Goal: Use online tool/utility: Use online tool/utility

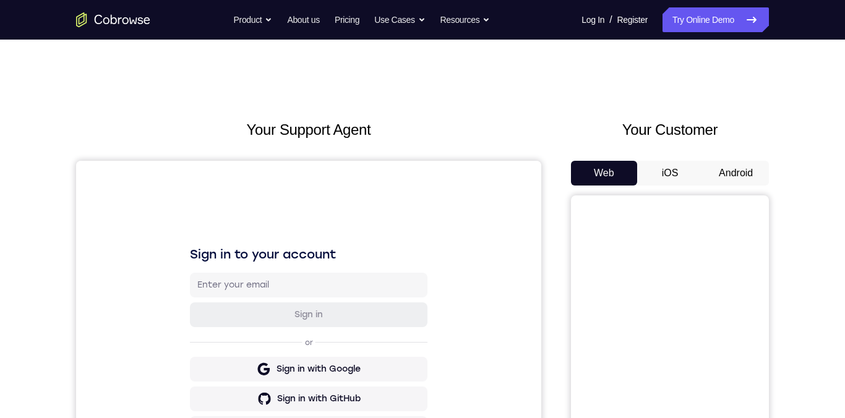
click at [739, 176] on button "Android" at bounding box center [736, 173] width 66 height 25
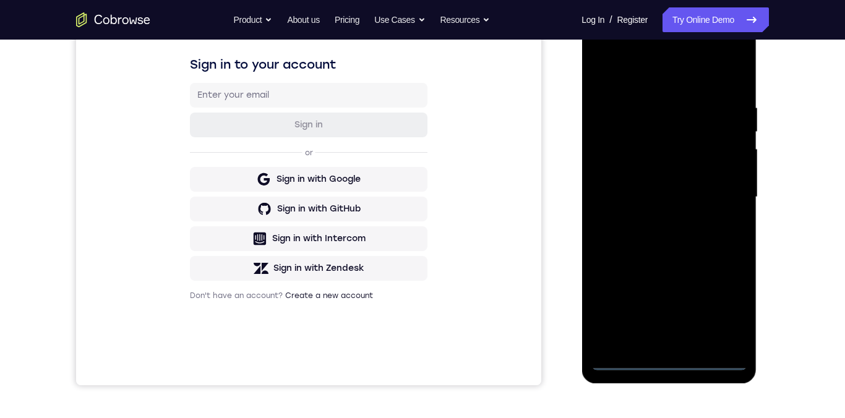
click at [672, 363] on div at bounding box center [669, 197] width 156 height 346
click at [666, 364] on div at bounding box center [669, 197] width 156 height 346
click at [669, 363] on div at bounding box center [669, 197] width 156 height 346
click at [721, 309] on div at bounding box center [669, 197] width 156 height 346
click at [724, 314] on div at bounding box center [669, 197] width 156 height 346
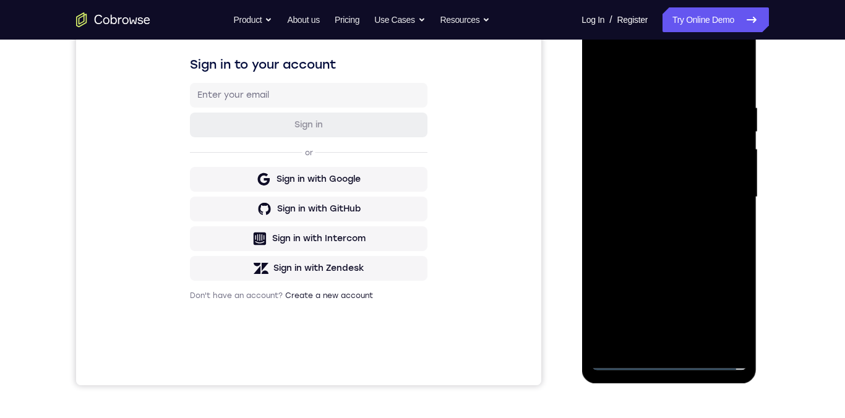
scroll to position [189, 0]
click at [607, 53] on div at bounding box center [669, 198] width 156 height 346
click at [718, 203] on div at bounding box center [669, 198] width 156 height 346
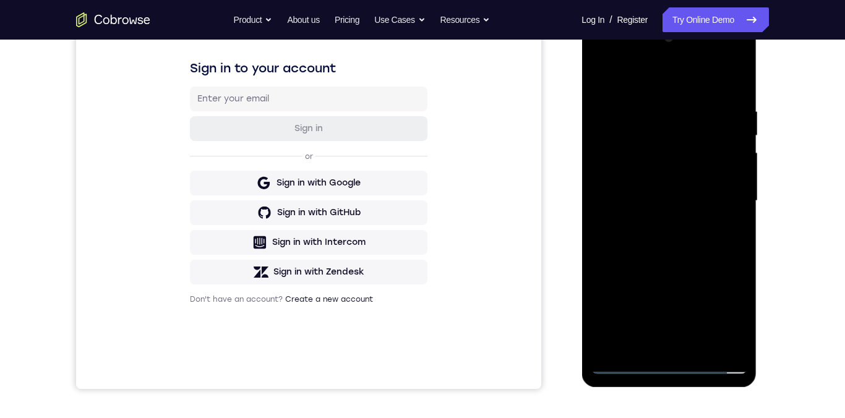
scroll to position [186, 0]
click at [659, 349] on div at bounding box center [669, 201] width 156 height 346
click at [687, 195] on div at bounding box center [669, 200] width 156 height 346
click at [630, 180] on div at bounding box center [669, 200] width 156 height 346
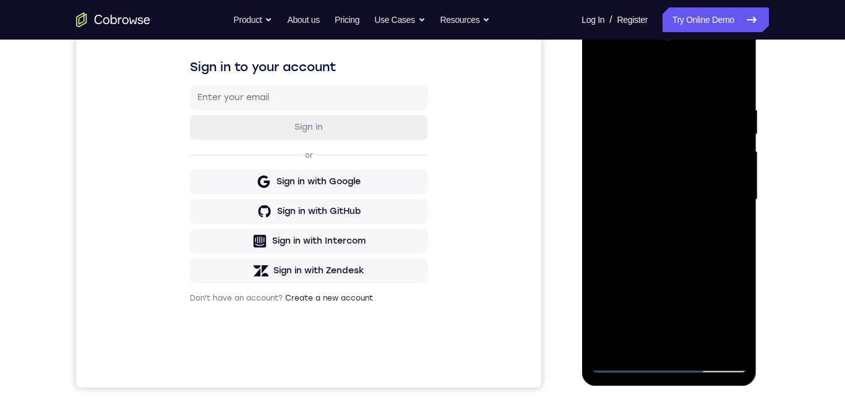
click at [620, 175] on div at bounding box center [669, 200] width 156 height 346
click at [685, 204] on div at bounding box center [669, 199] width 156 height 346
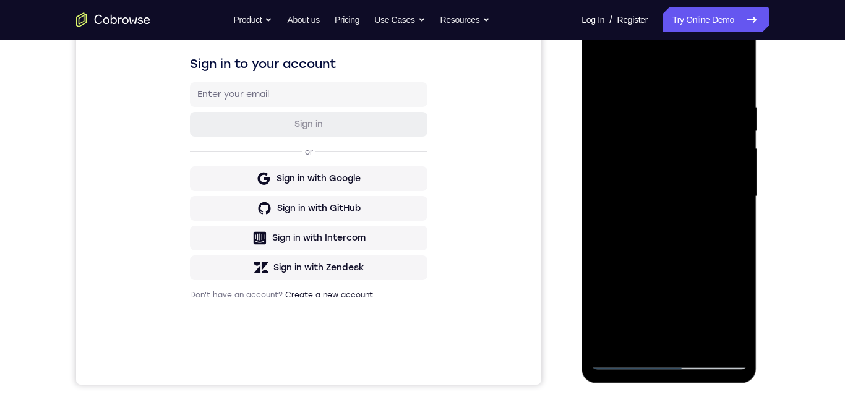
click at [687, 200] on div at bounding box center [669, 197] width 156 height 346
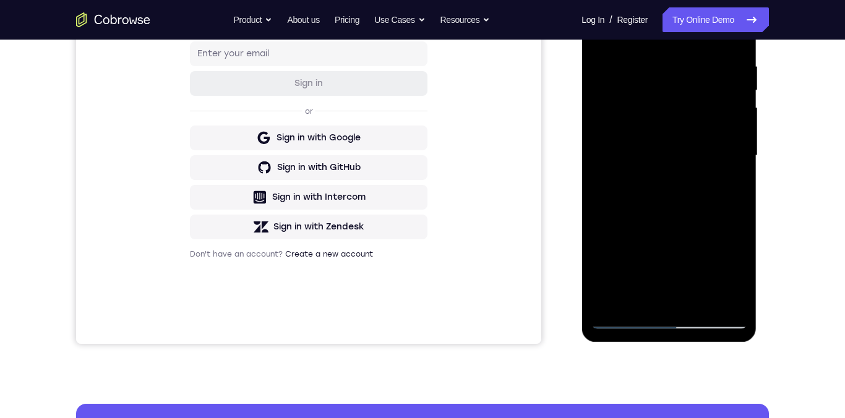
scroll to position [230, 0]
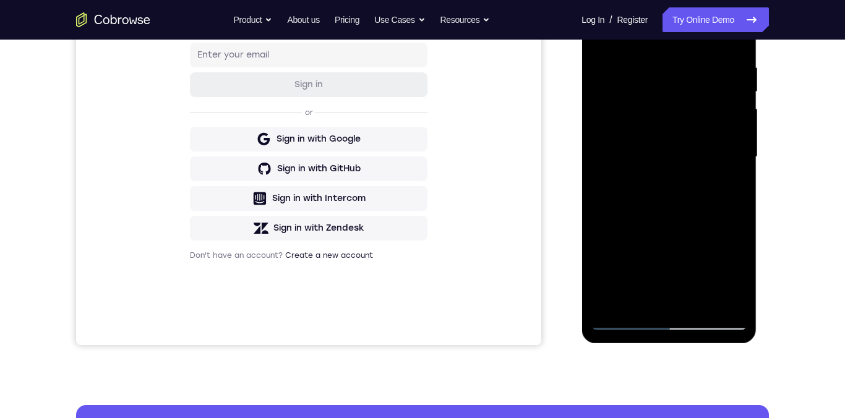
click at [739, 207] on div at bounding box center [669, 157] width 156 height 346
click at [736, 206] on div at bounding box center [669, 157] width 156 height 346
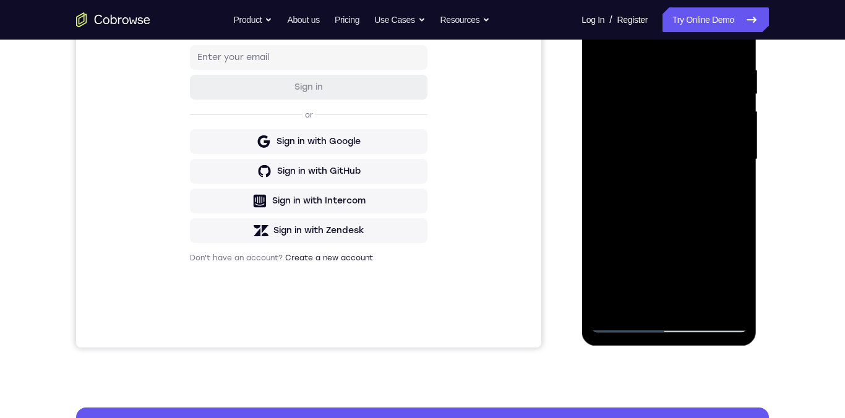
click at [698, 307] on div at bounding box center [669, 159] width 156 height 346
click at [679, 209] on div at bounding box center [669, 159] width 156 height 346
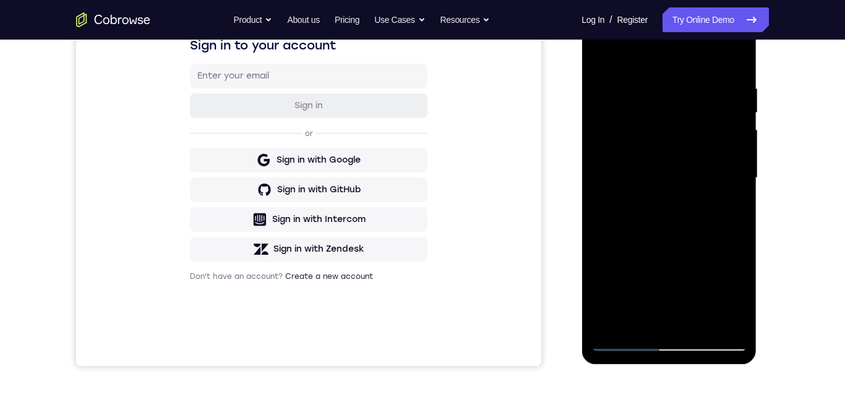
scroll to position [208, 0]
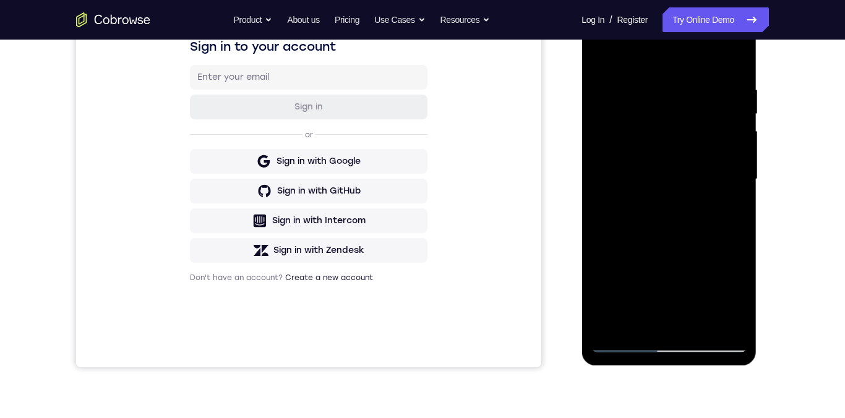
click at [726, 59] on div at bounding box center [669, 179] width 156 height 346
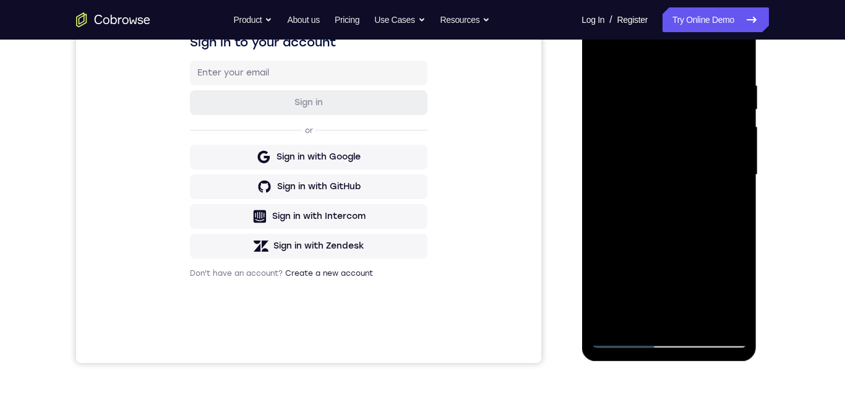
click at [676, 228] on div at bounding box center [669, 175] width 156 height 346
click at [700, 320] on div at bounding box center [669, 175] width 156 height 346
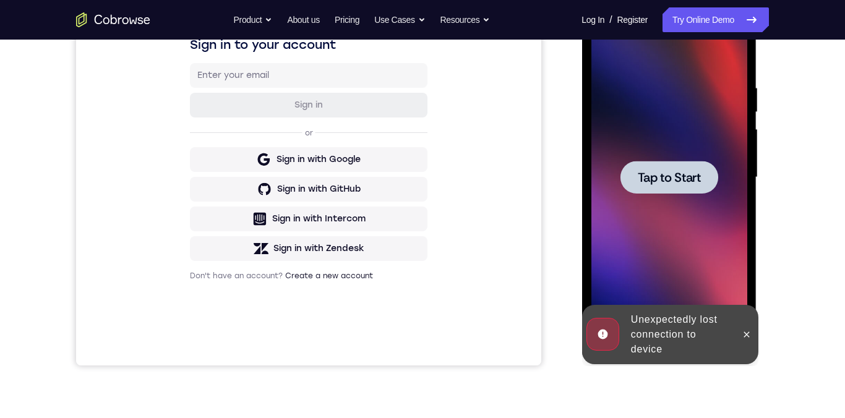
click at [679, 178] on span "Tap to Start" at bounding box center [668, 177] width 63 height 12
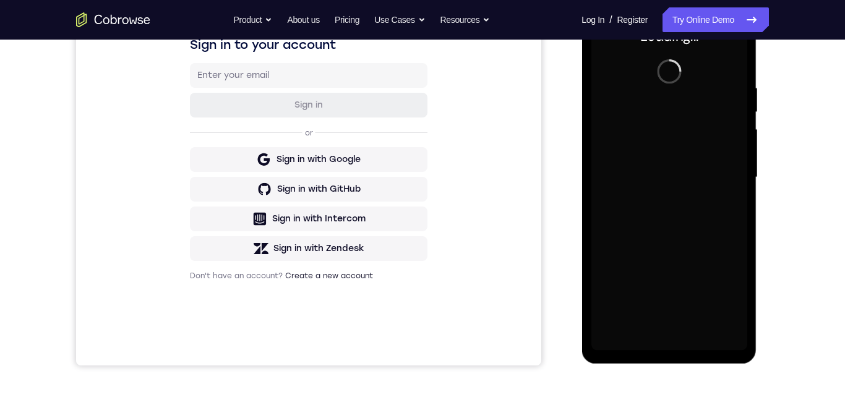
click at [744, 337] on div at bounding box center [669, 177] width 156 height 346
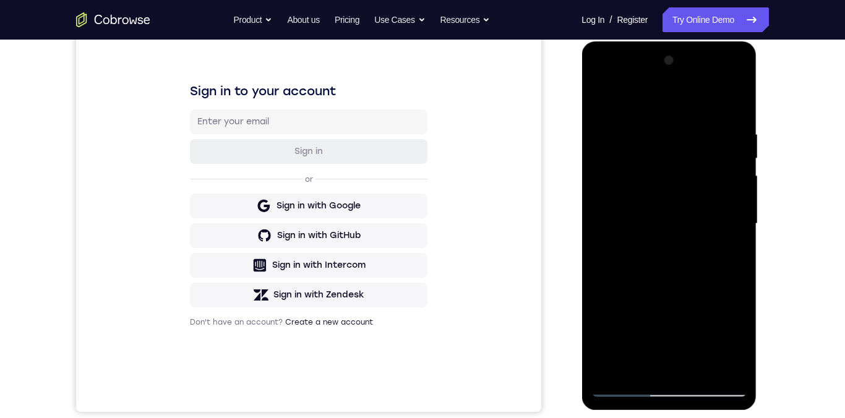
scroll to position [219, 0]
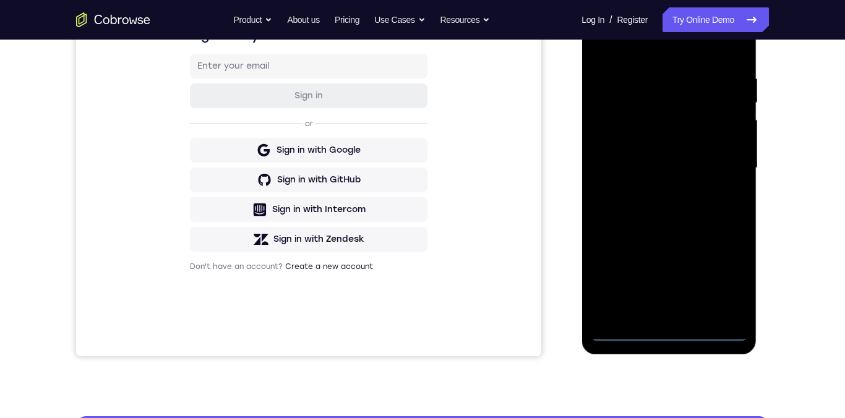
click at [666, 334] on div at bounding box center [669, 168] width 156 height 346
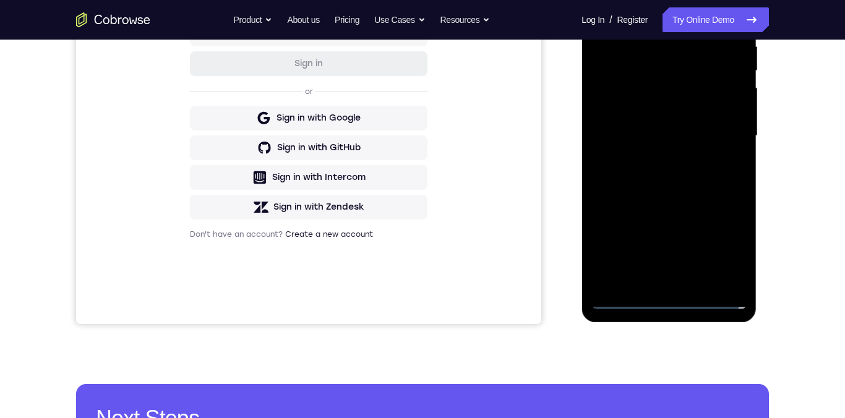
click at [722, 249] on div at bounding box center [669, 136] width 156 height 346
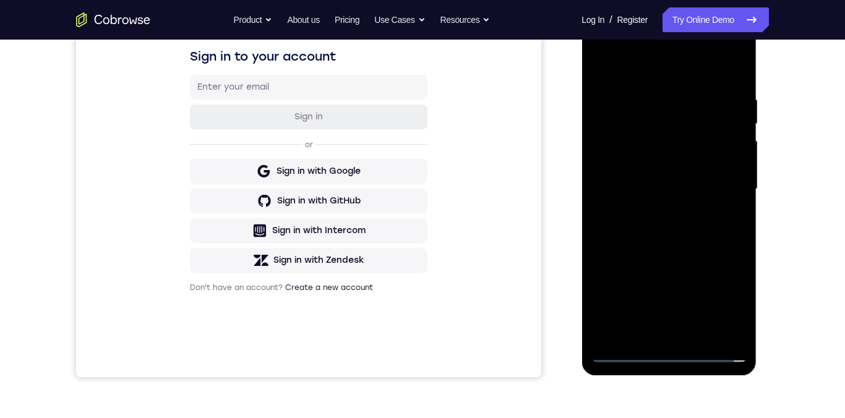
scroll to position [195, 0]
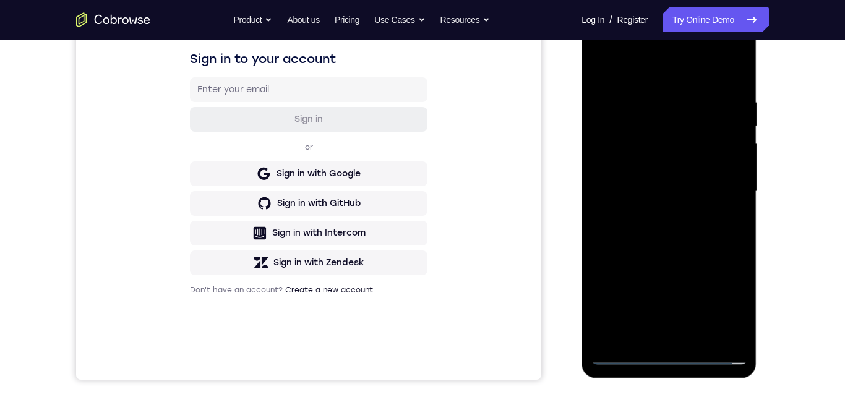
click at [724, 303] on div at bounding box center [669, 192] width 156 height 346
click at [612, 50] on div at bounding box center [669, 192] width 156 height 346
click at [718, 194] on div at bounding box center [669, 192] width 156 height 346
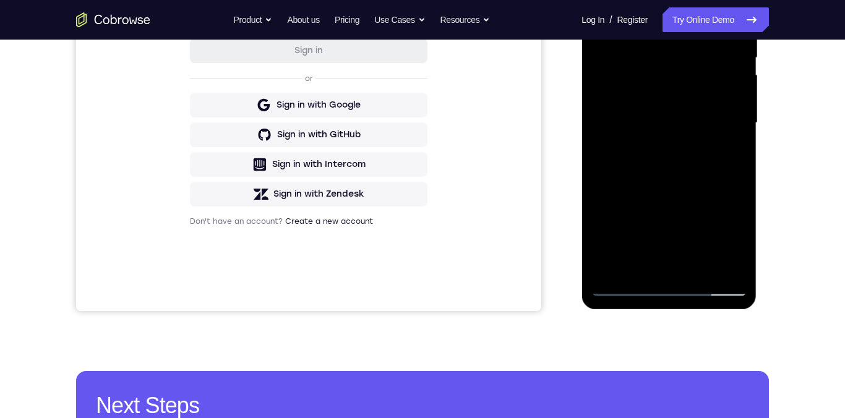
click at [657, 274] on div at bounding box center [669, 123] width 156 height 346
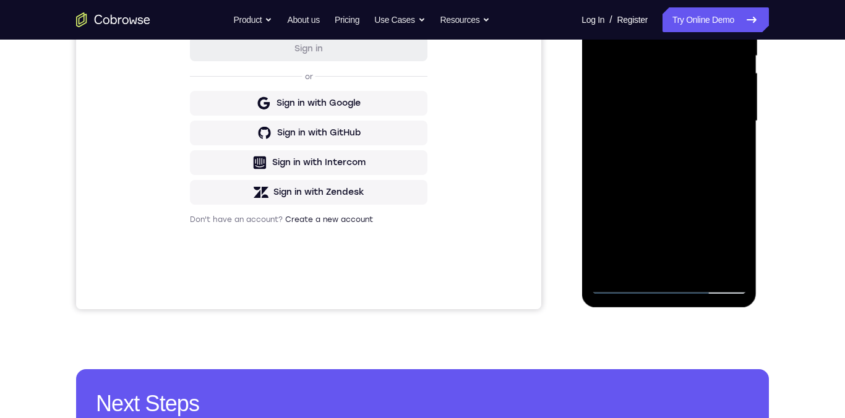
click at [661, 270] on div at bounding box center [669, 121] width 156 height 346
click at [649, 266] on div at bounding box center [669, 121] width 156 height 346
click at [654, 108] on div at bounding box center [669, 121] width 156 height 346
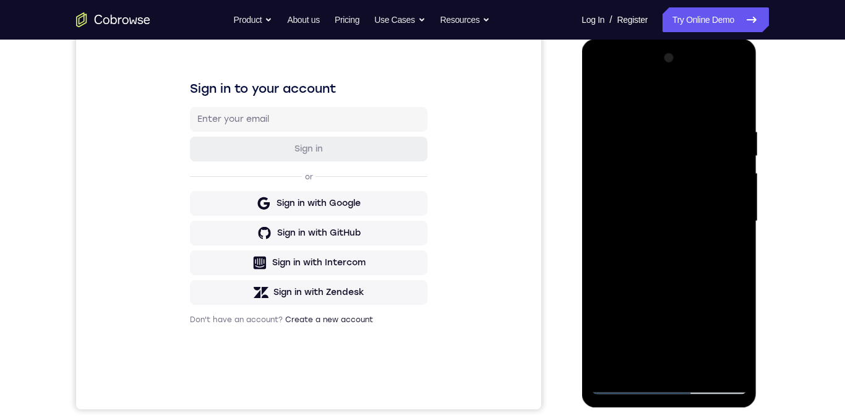
scroll to position [163, 0]
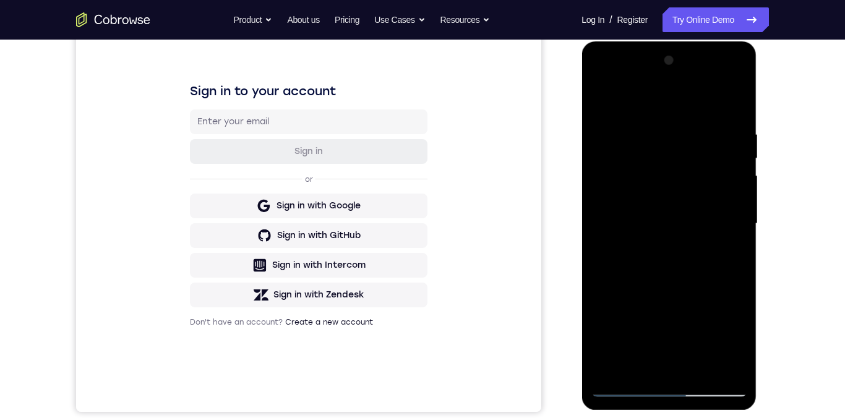
click at [600, 103] on div at bounding box center [669, 224] width 156 height 346
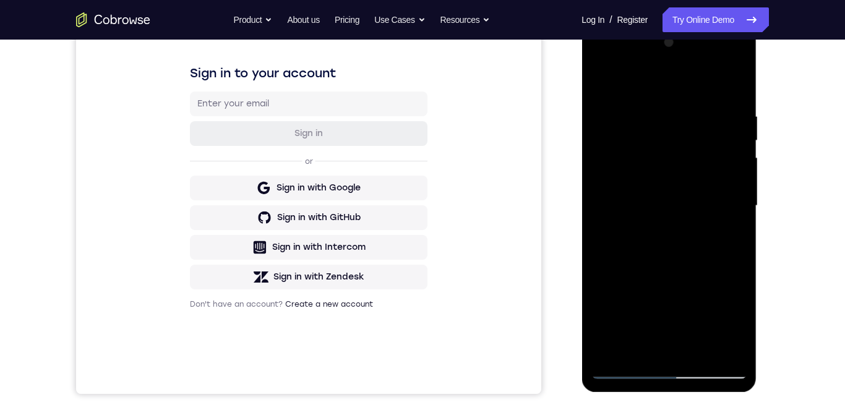
scroll to position [254, 0]
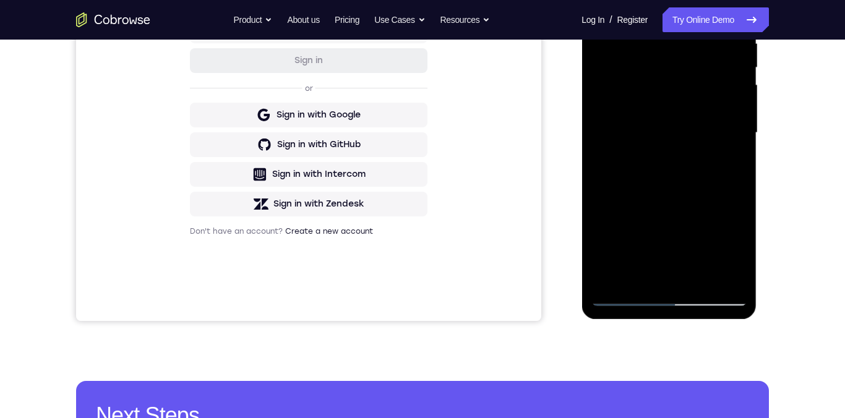
click at [665, 296] on div at bounding box center [669, 133] width 156 height 346
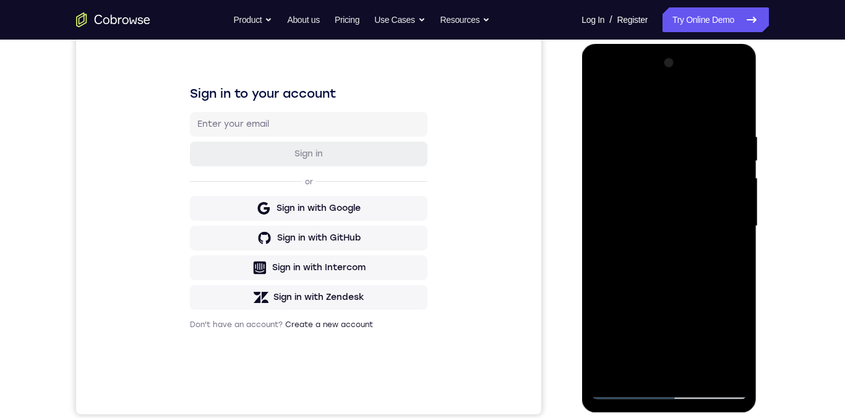
scroll to position [161, 0]
click at [722, 82] on div at bounding box center [669, 226] width 156 height 346
click at [722, 84] on div at bounding box center [669, 226] width 156 height 346
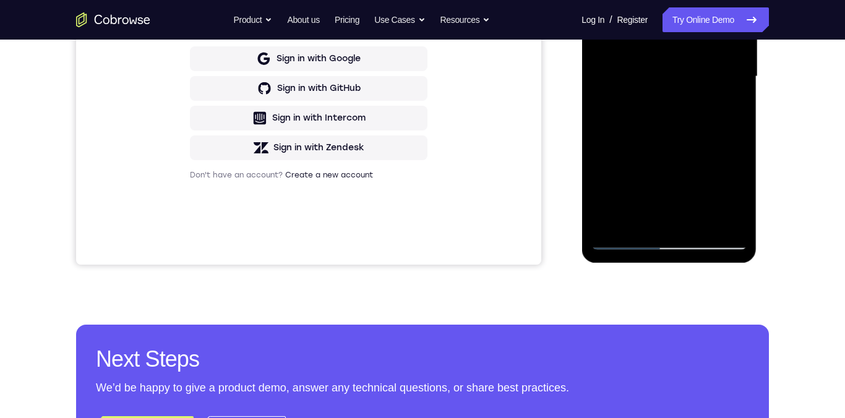
click at [701, 69] on div at bounding box center [669, 77] width 156 height 346
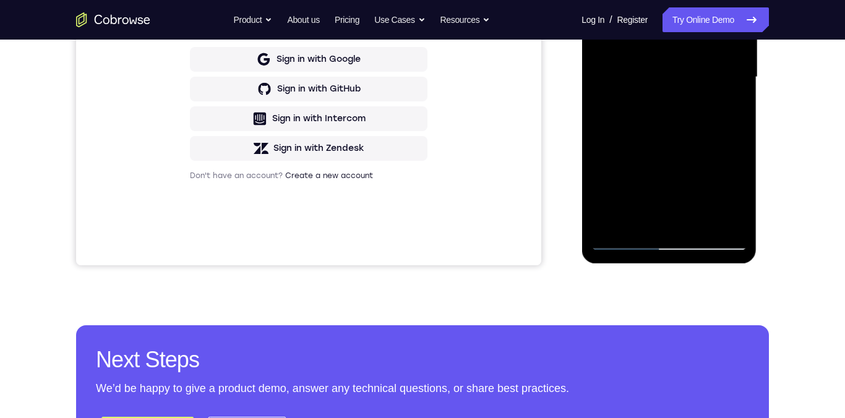
click at [668, 72] on div at bounding box center [669, 77] width 156 height 346
click at [666, 87] on div at bounding box center [669, 77] width 156 height 346
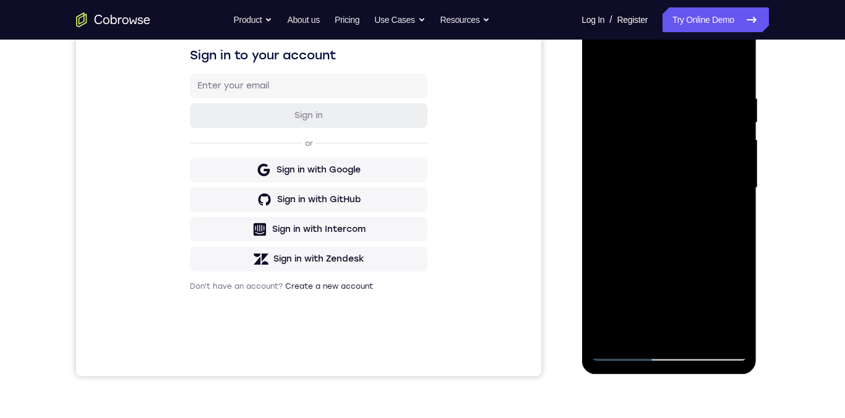
scroll to position [123, 0]
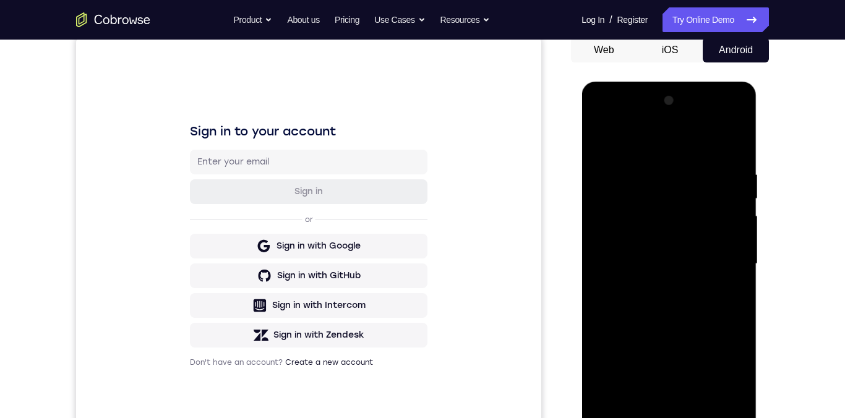
click at [698, 124] on div at bounding box center [669, 264] width 156 height 346
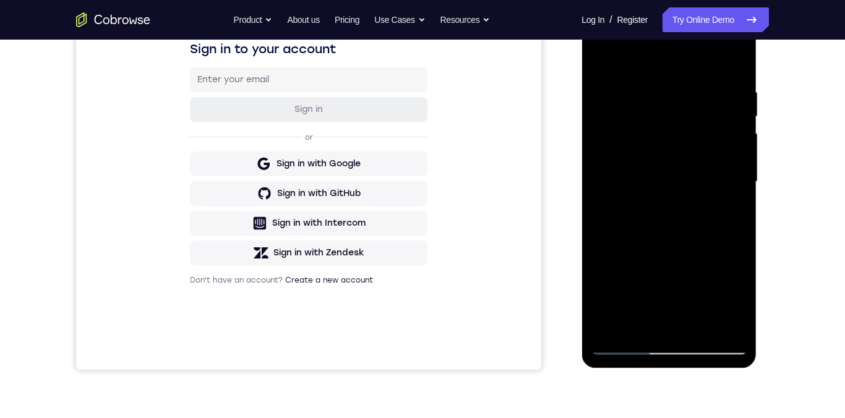
scroll to position [208, 0]
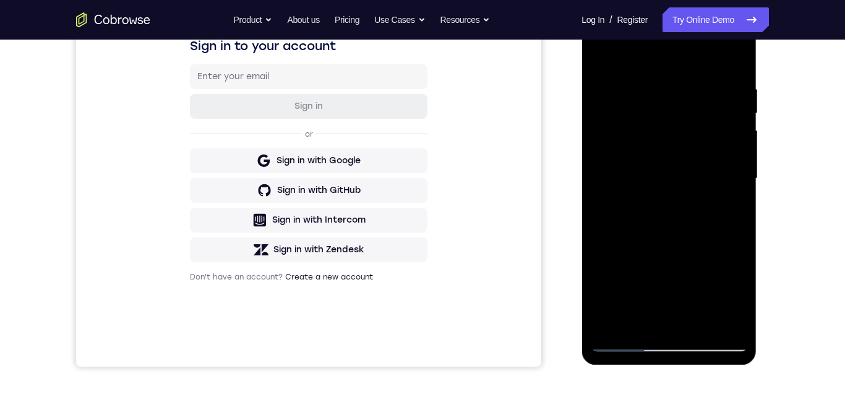
click at [669, 345] on div at bounding box center [669, 179] width 156 height 346
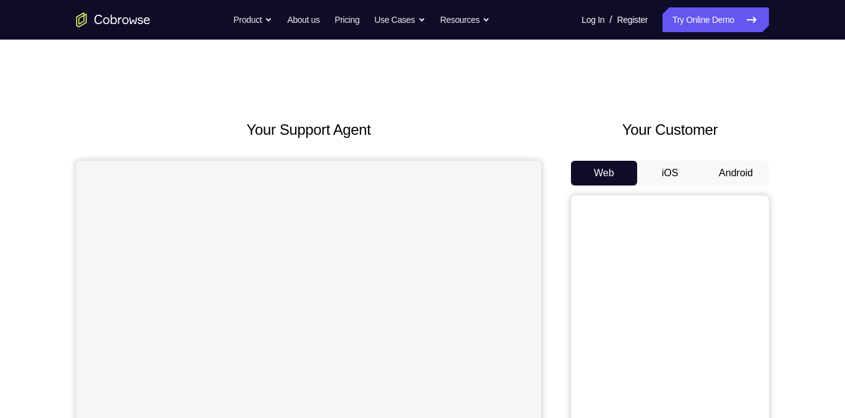
click at [741, 174] on button "Android" at bounding box center [736, 173] width 66 height 25
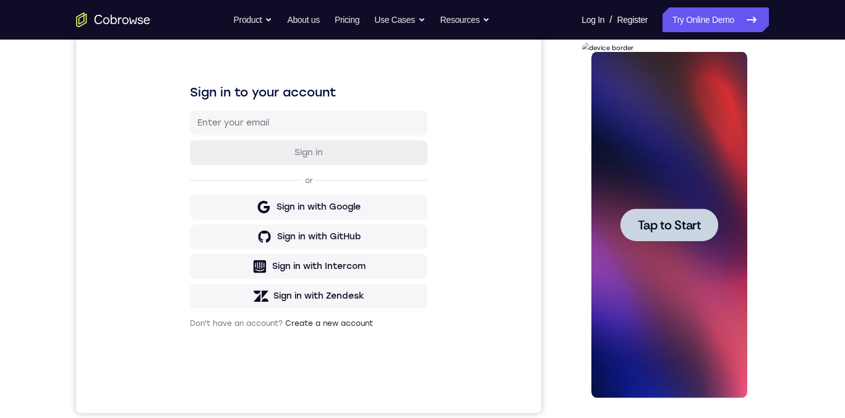
click at [658, 231] on span "Tap to Start" at bounding box center [668, 225] width 63 height 12
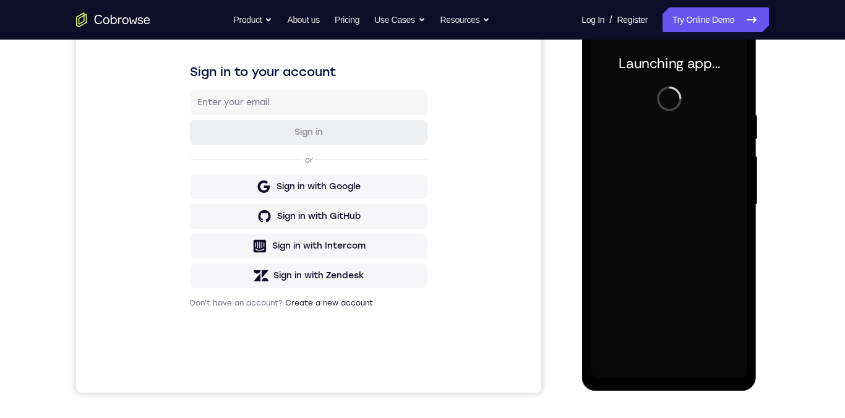
scroll to position [185, 0]
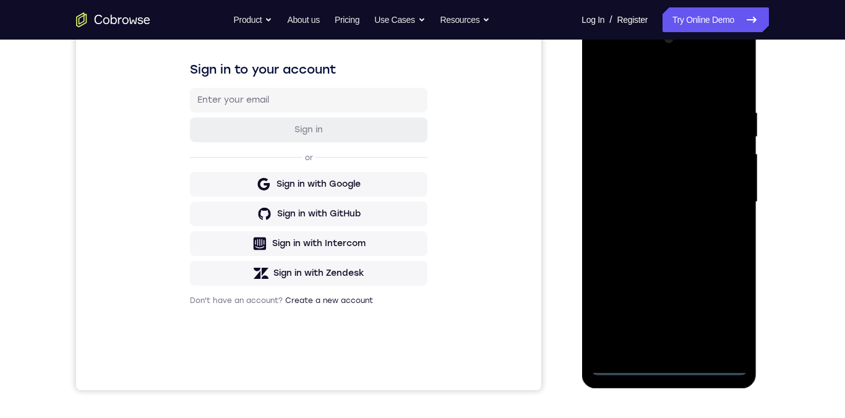
click at [670, 369] on div at bounding box center [669, 202] width 156 height 346
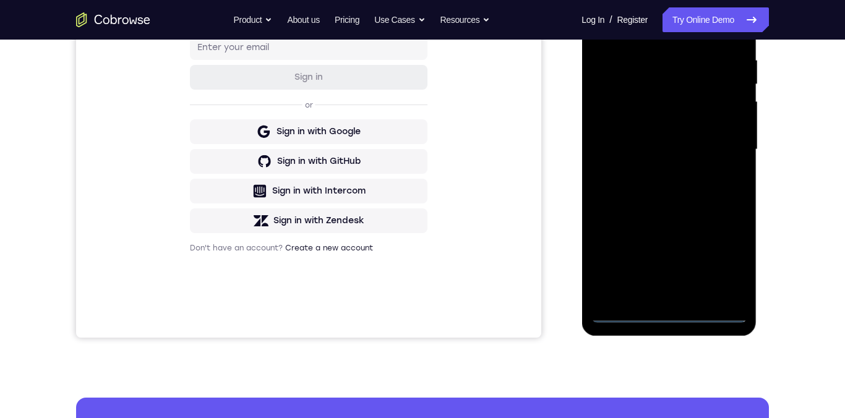
scroll to position [280, 0]
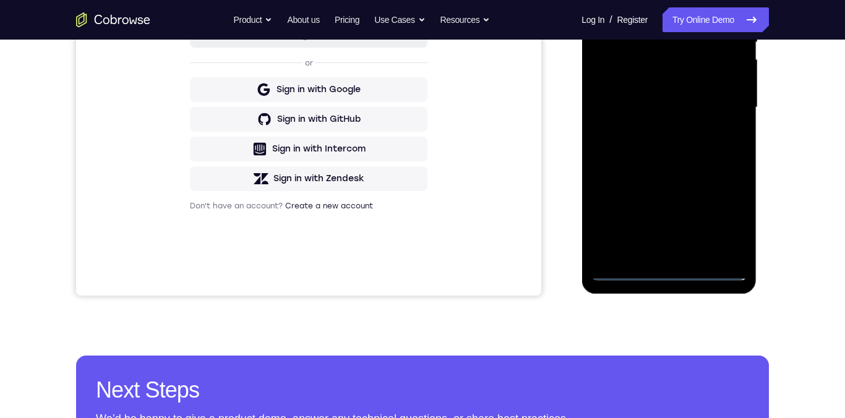
click at [722, 224] on div at bounding box center [669, 107] width 156 height 346
click at [724, 220] on div at bounding box center [669, 107] width 156 height 346
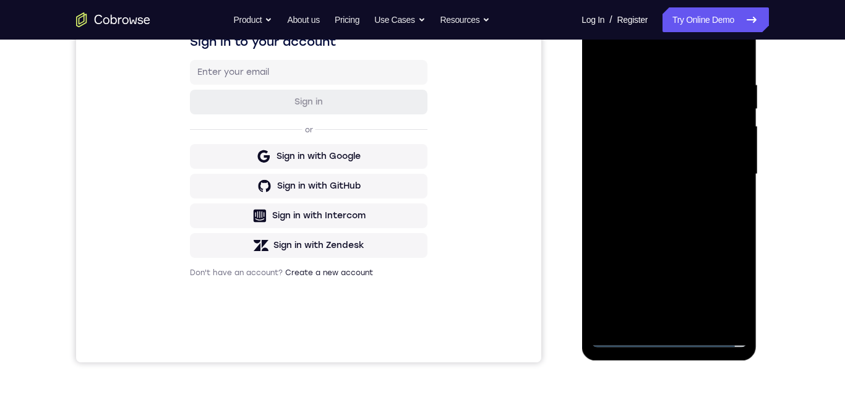
scroll to position [192, 0]
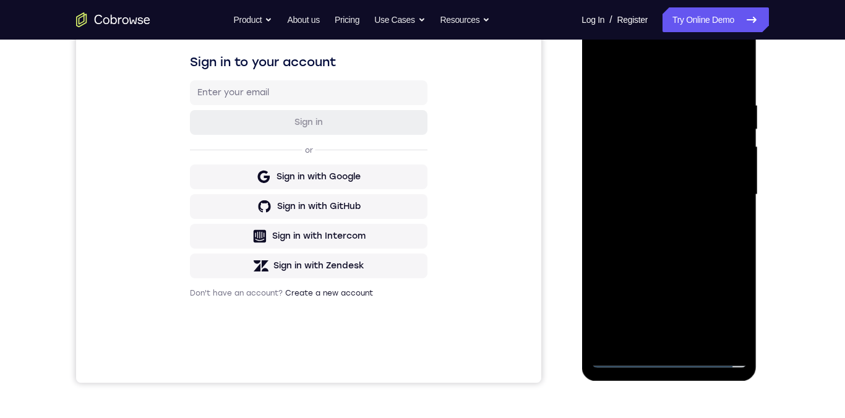
click at [631, 53] on div at bounding box center [669, 195] width 156 height 346
click at [725, 197] on div at bounding box center [669, 195] width 156 height 346
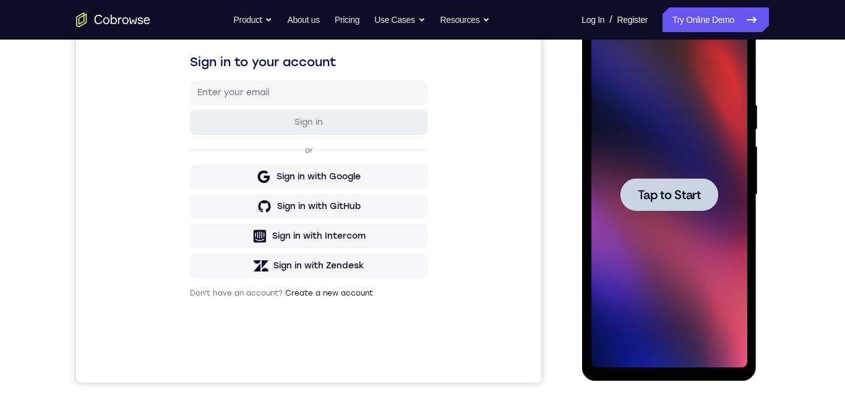
click at [667, 192] on span "Tap to Start" at bounding box center [668, 195] width 63 height 12
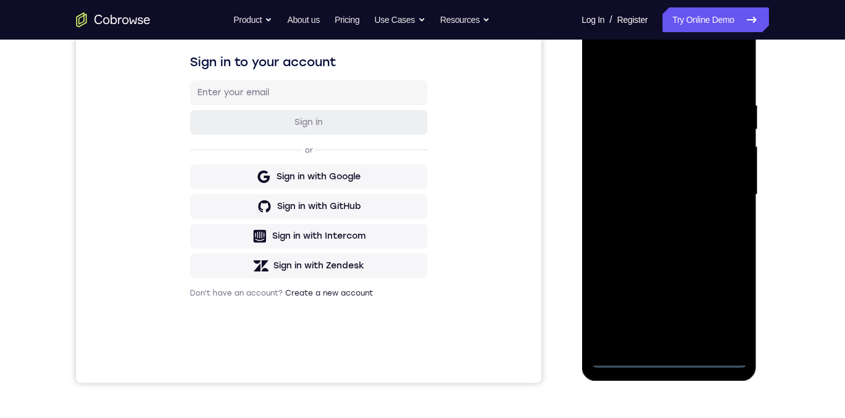
click at [667, 357] on div at bounding box center [669, 195] width 156 height 346
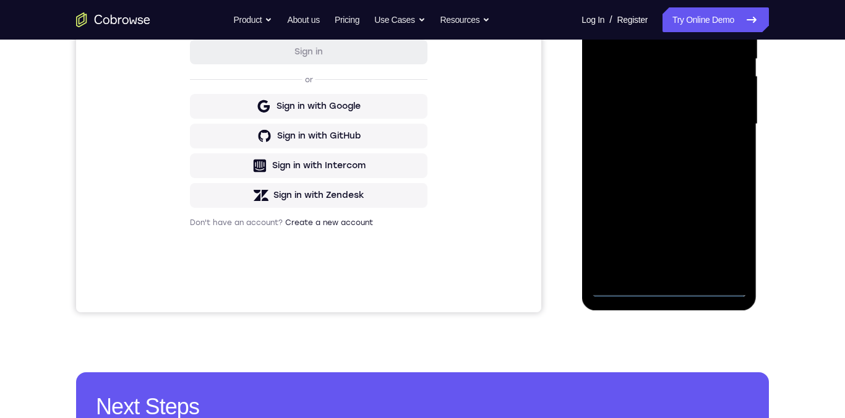
scroll to position [326, 0]
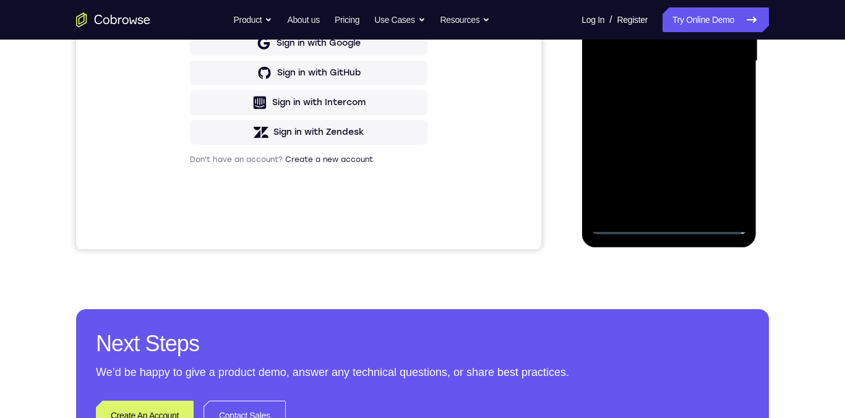
click at [669, 229] on div at bounding box center [669, 61] width 156 height 346
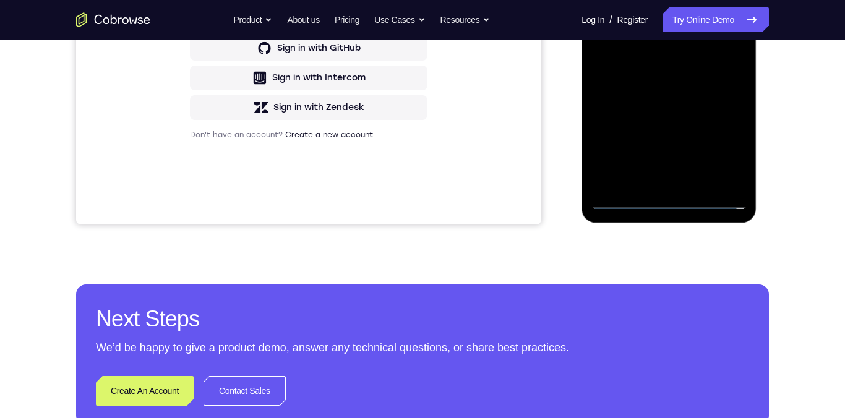
click at [721, 147] on div at bounding box center [669, 36] width 156 height 346
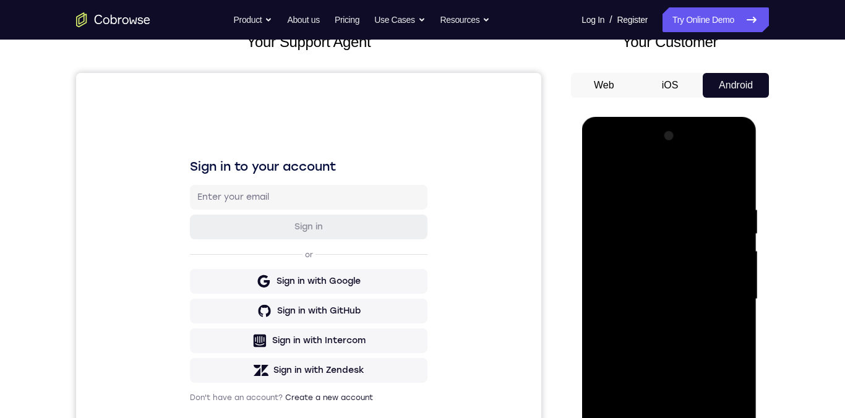
scroll to position [164, 0]
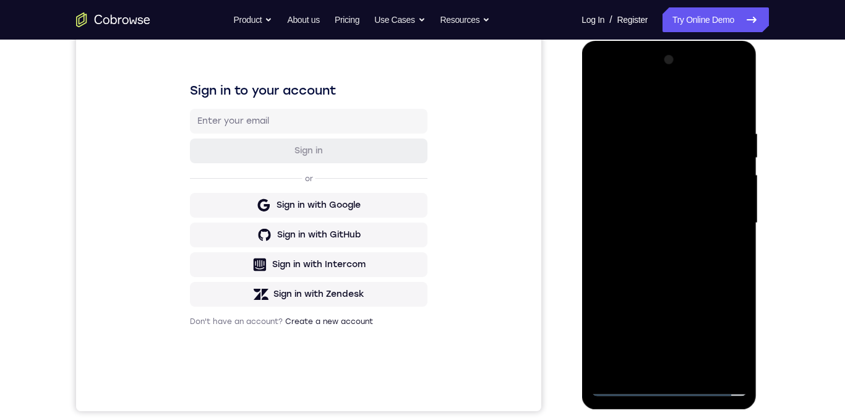
click at [726, 342] on div at bounding box center [669, 223] width 156 height 346
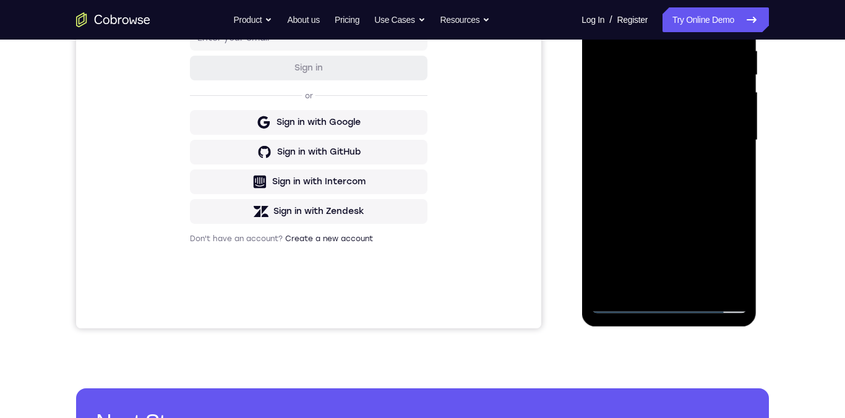
scroll to position [121, 0]
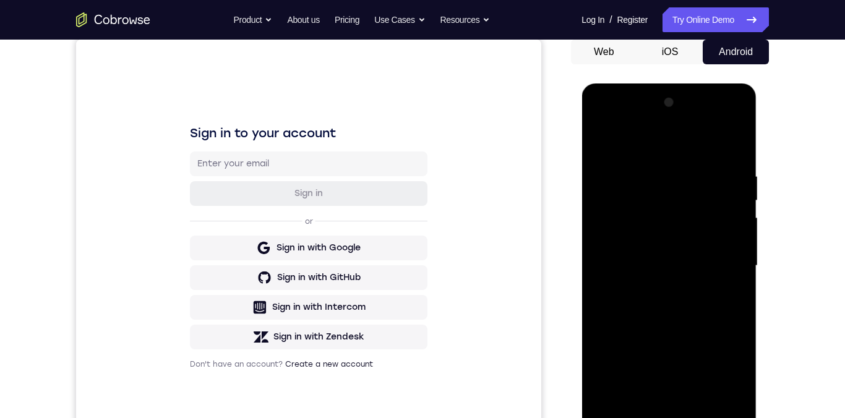
click at [617, 124] on div at bounding box center [669, 266] width 156 height 346
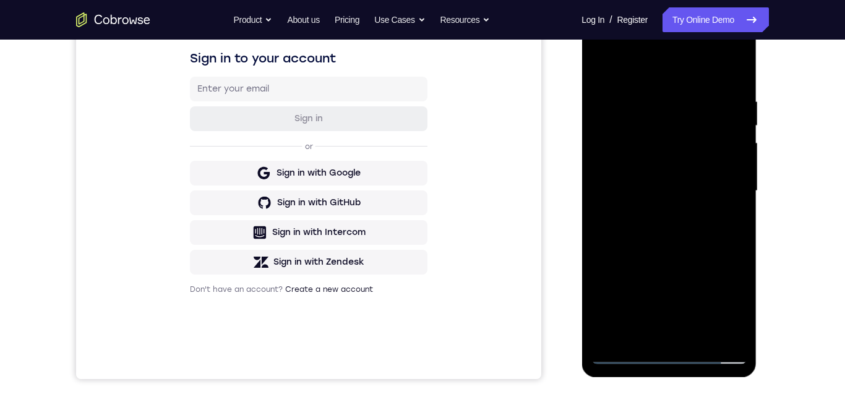
scroll to position [197, 0]
click at [724, 190] on div at bounding box center [669, 190] width 156 height 346
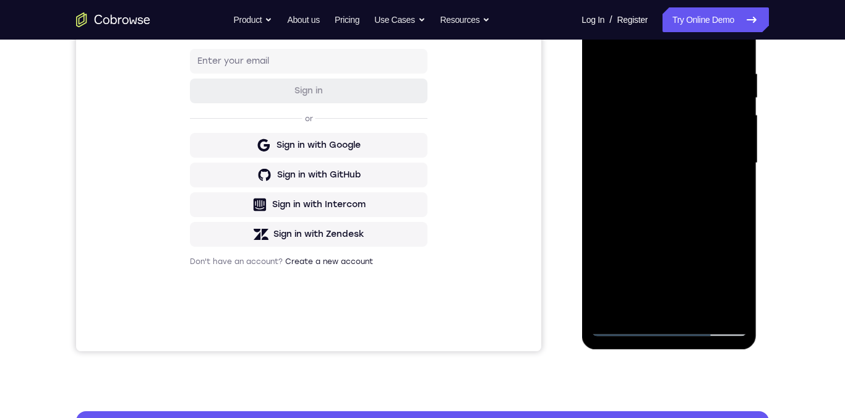
scroll to position [242, 0]
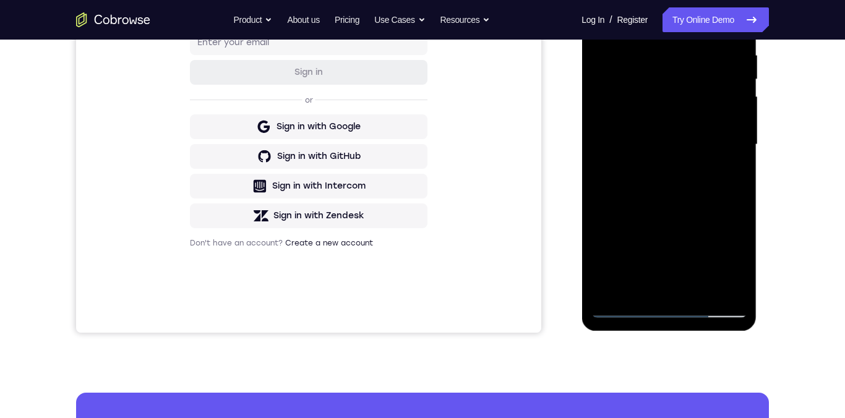
click at [657, 294] on div at bounding box center [669, 145] width 156 height 346
click at [653, 294] on div at bounding box center [669, 145] width 156 height 346
click at [653, 136] on div at bounding box center [669, 145] width 156 height 346
click at [660, 133] on div at bounding box center [669, 145] width 156 height 346
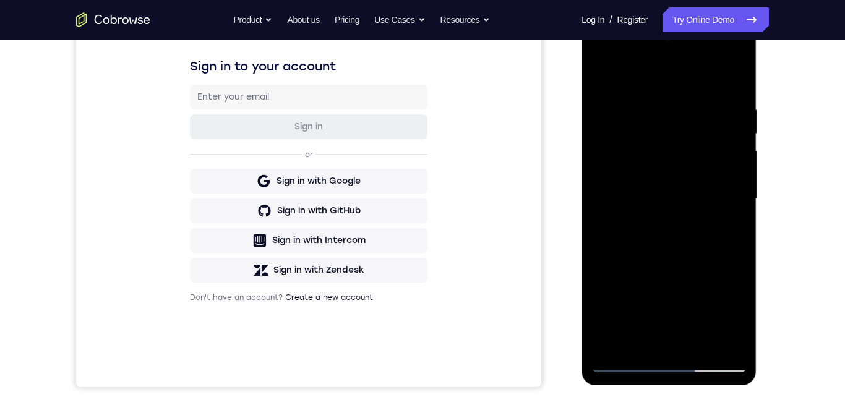
scroll to position [189, 0]
click at [601, 79] on div at bounding box center [669, 198] width 156 height 346
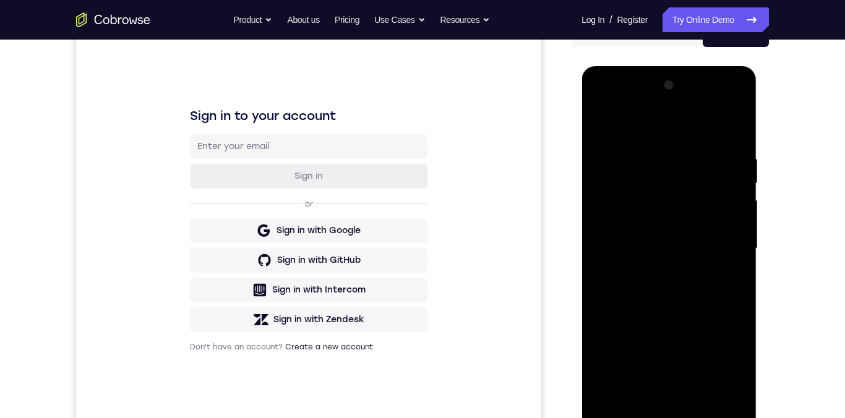
scroll to position [138, 0]
click at [723, 104] on div at bounding box center [669, 249] width 156 height 346
click at [675, 238] on div at bounding box center [669, 249] width 156 height 346
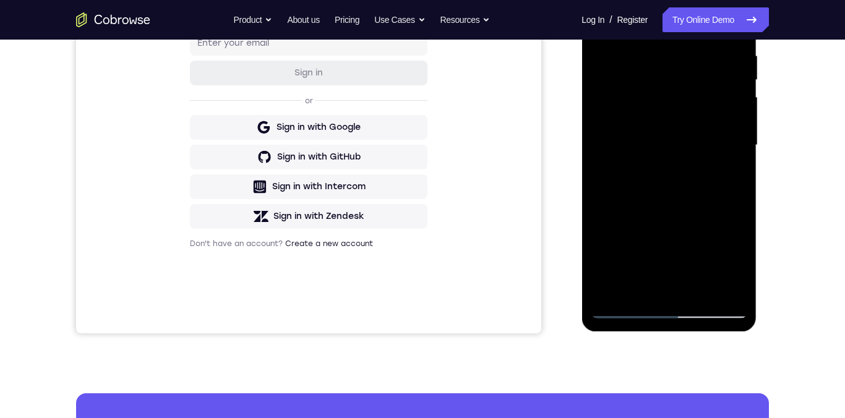
scroll to position [249, 0]
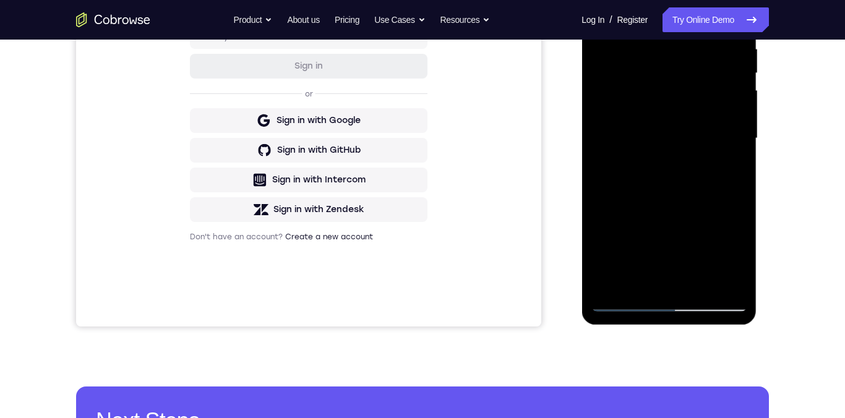
click at [656, 131] on div at bounding box center [669, 138] width 156 height 346
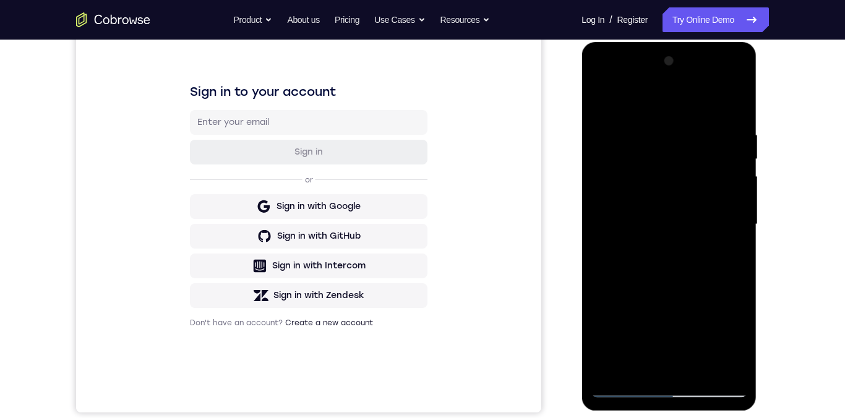
scroll to position [162, 0]
click at [695, 134] on div at bounding box center [669, 225] width 156 height 346
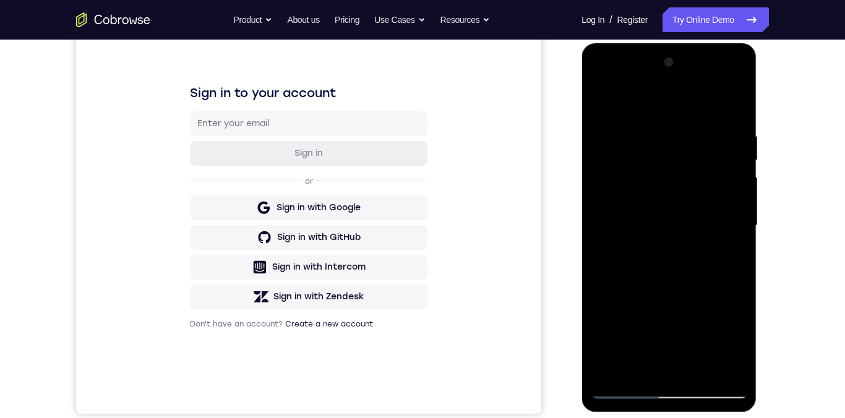
click at [646, 216] on div at bounding box center [669, 226] width 156 height 346
click at [648, 198] on div at bounding box center [669, 226] width 156 height 346
click at [698, 228] on div at bounding box center [669, 226] width 156 height 346
click at [700, 371] on div at bounding box center [669, 226] width 156 height 346
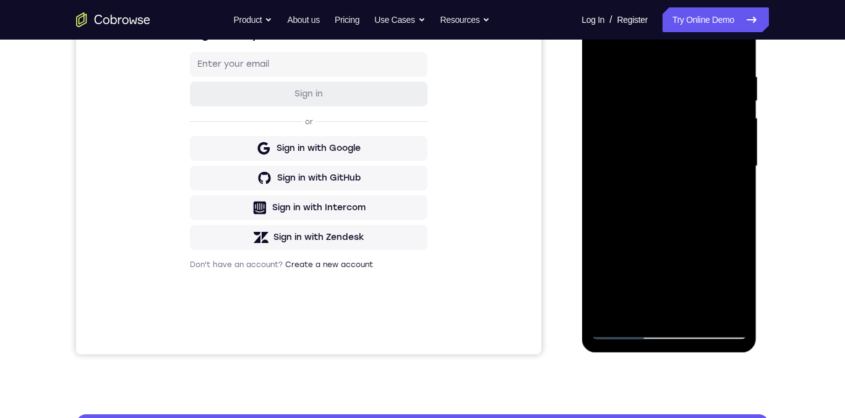
scroll to position [304, 0]
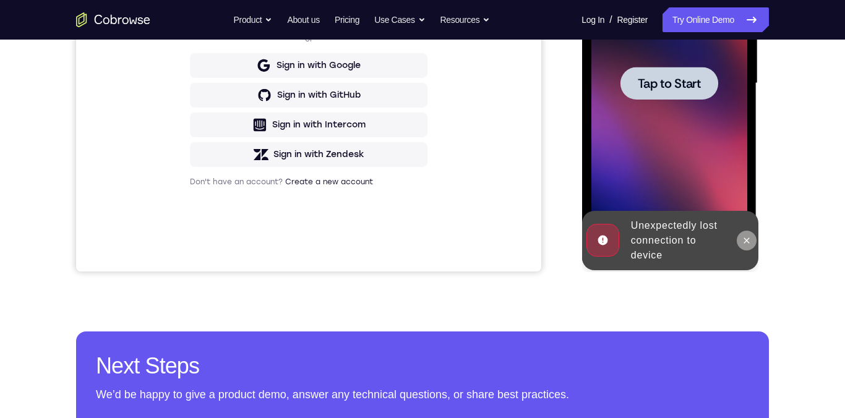
click at [748, 242] on icon at bounding box center [746, 241] width 10 height 10
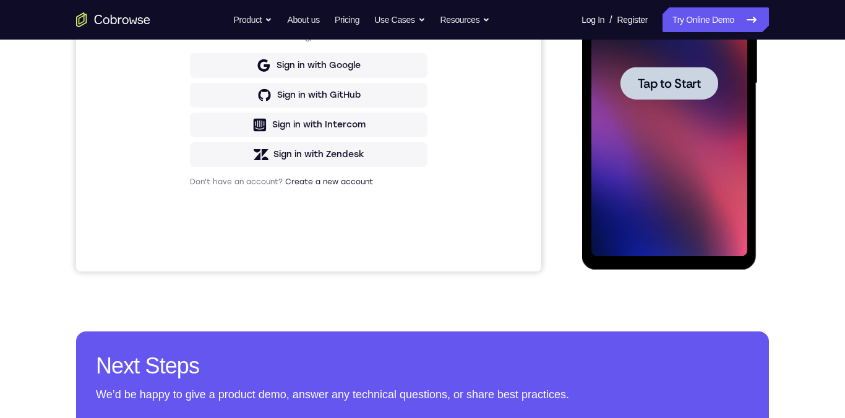
click at [692, 92] on div at bounding box center [669, 83] width 98 height 33
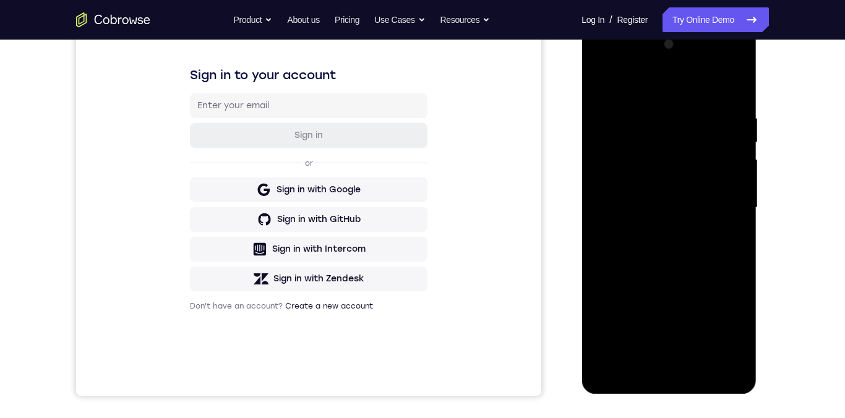
scroll to position [265, 0]
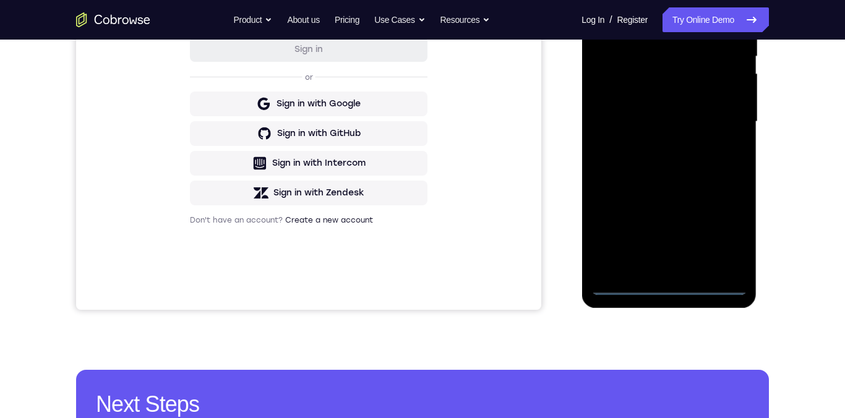
click at [670, 286] on div at bounding box center [669, 122] width 156 height 346
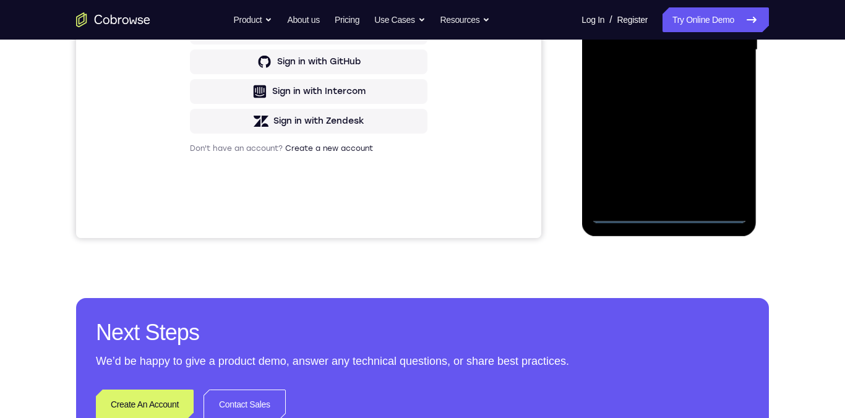
click at [729, 163] on div at bounding box center [669, 50] width 156 height 346
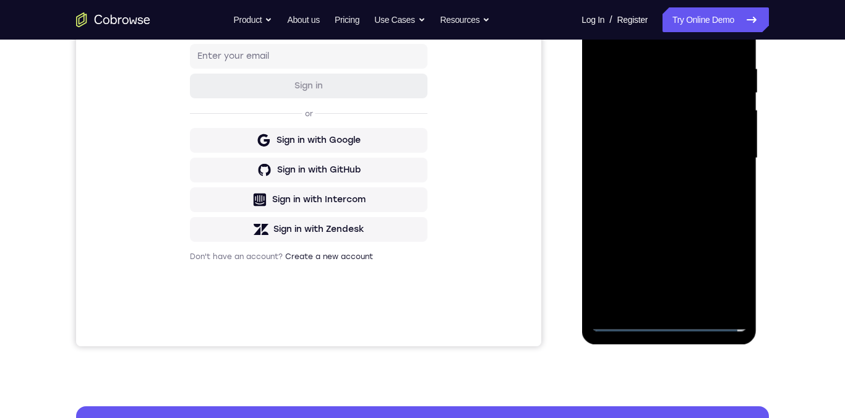
scroll to position [155, 0]
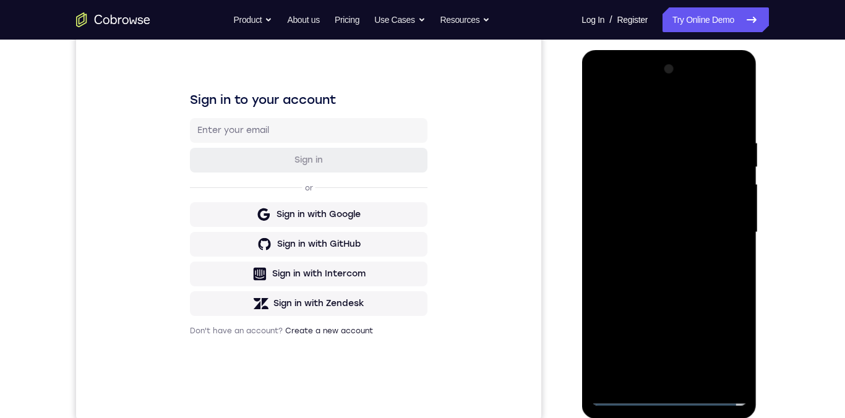
click at [643, 95] on div at bounding box center [669, 232] width 156 height 346
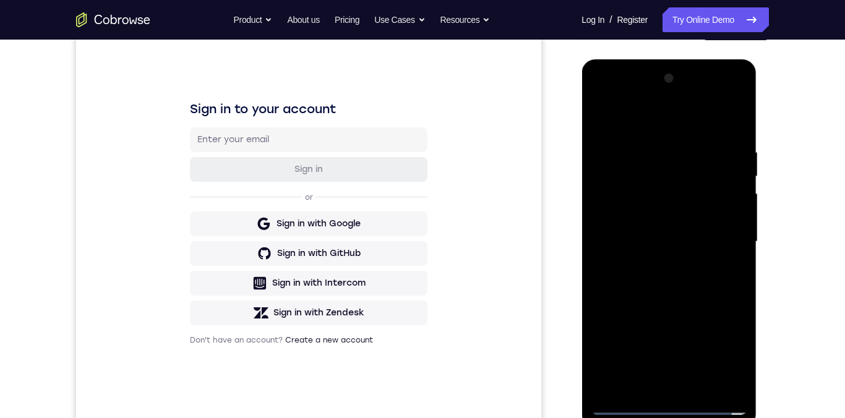
click at [620, 105] on div at bounding box center [669, 242] width 156 height 346
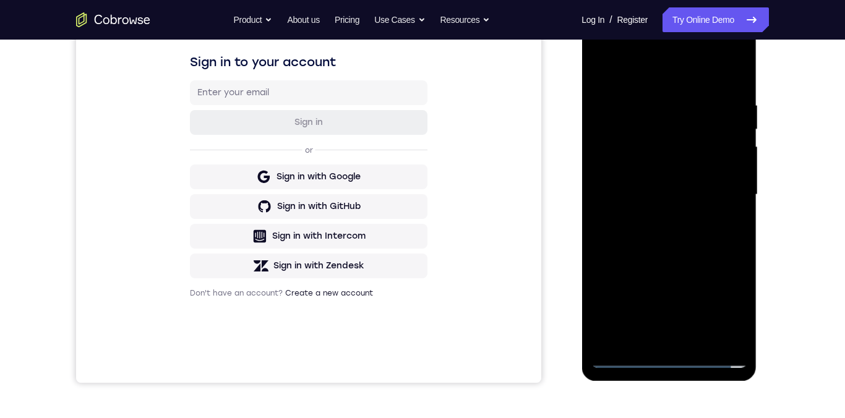
scroll to position [197, 0]
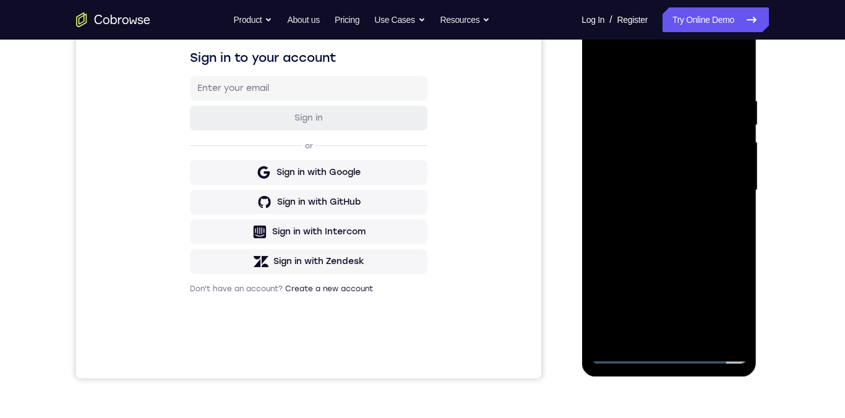
click at [719, 186] on div at bounding box center [669, 190] width 156 height 346
click at [729, 127] on div at bounding box center [669, 190] width 156 height 346
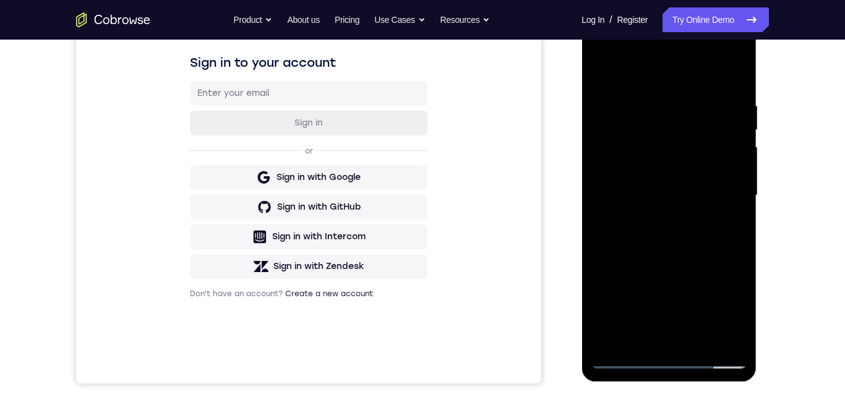
scroll to position [148, 0]
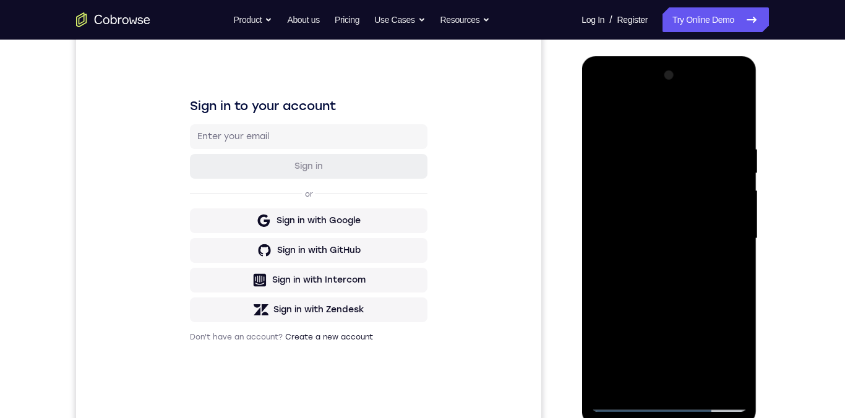
click at [721, 127] on div at bounding box center [669, 239] width 156 height 346
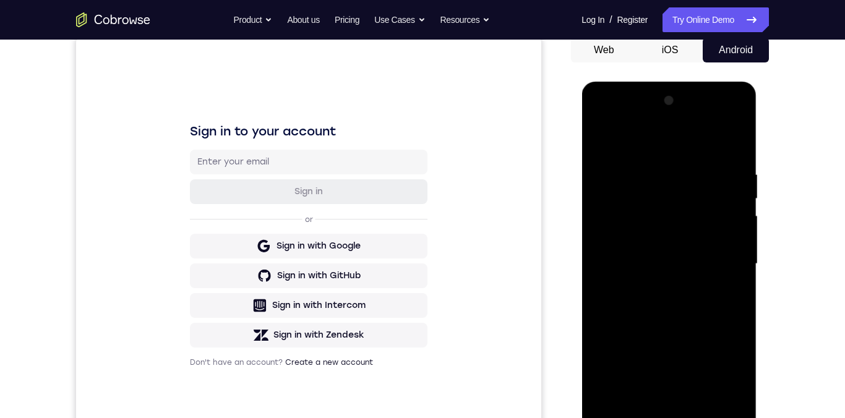
scroll to position [0, 0]
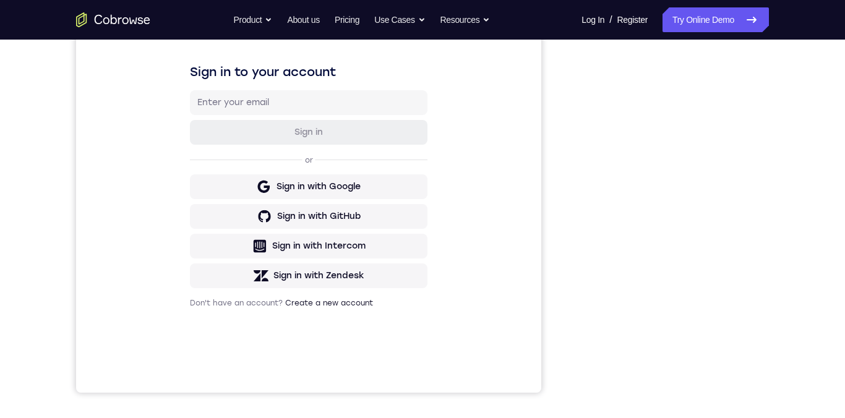
scroll to position [181, 0]
click at [799, 133] on div "Your Support Agent Your Customer Web iOS Android Next Steps We’d be happy to gi…" at bounding box center [423, 266] width 792 height 816
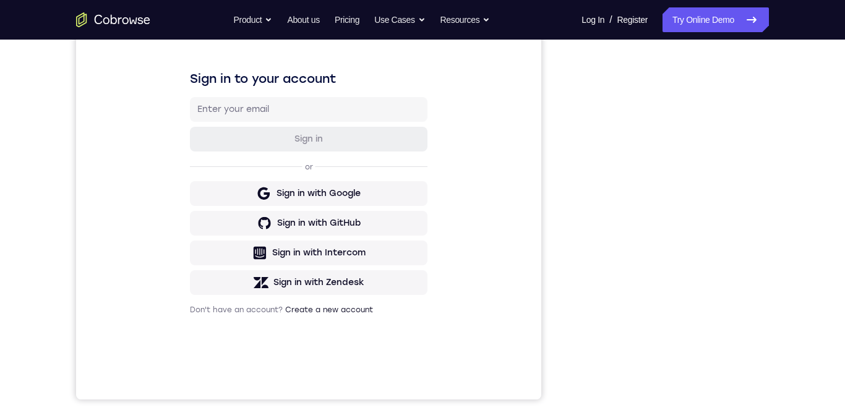
scroll to position [174, 0]
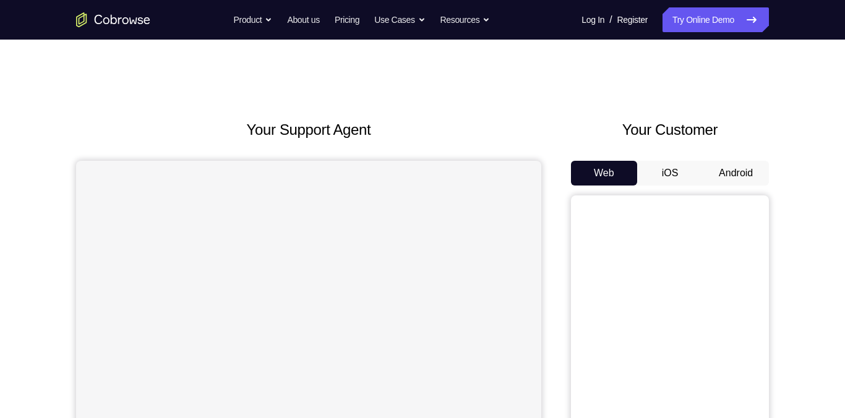
click at [729, 176] on button "Android" at bounding box center [736, 173] width 66 height 25
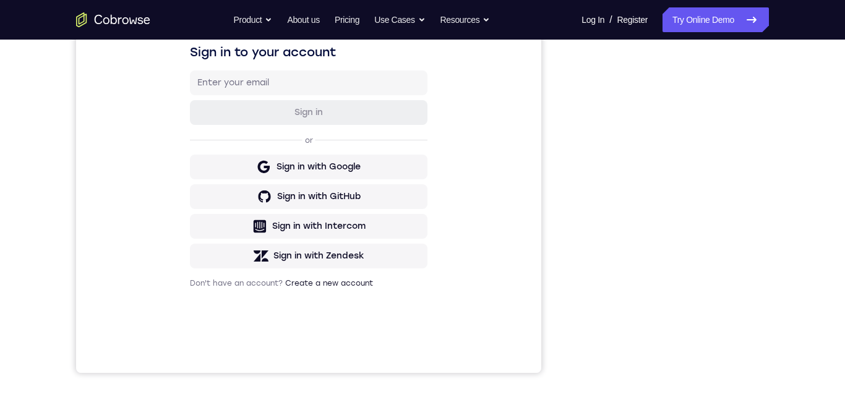
scroll to position [203, 0]
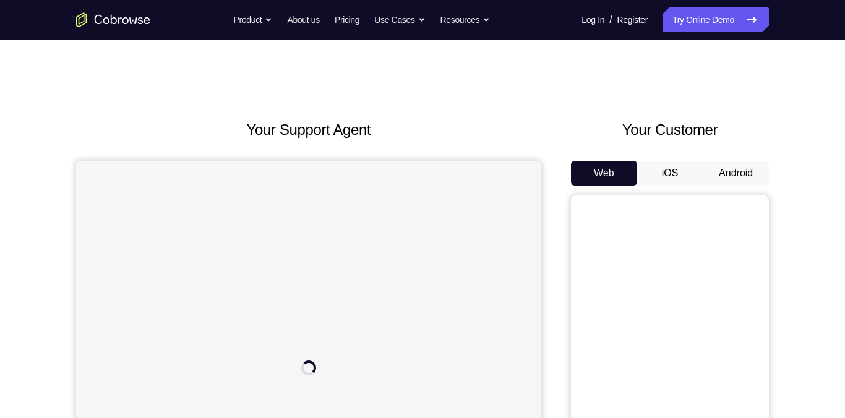
click at [742, 171] on button "Android" at bounding box center [736, 173] width 66 height 25
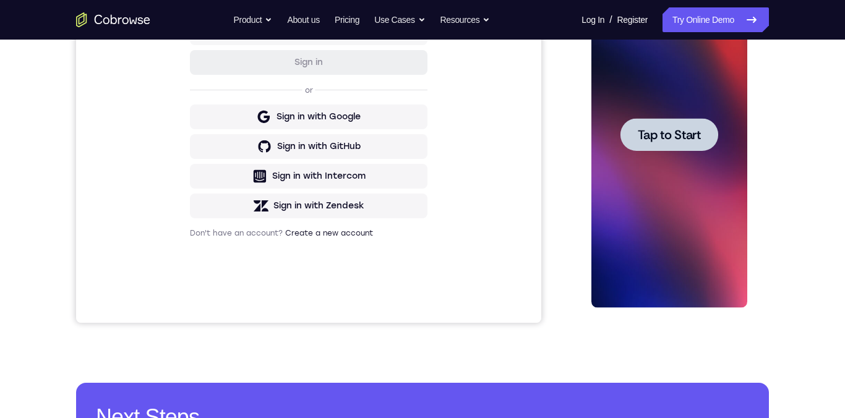
click at [677, 139] on span "Tap to Start" at bounding box center [668, 135] width 63 height 12
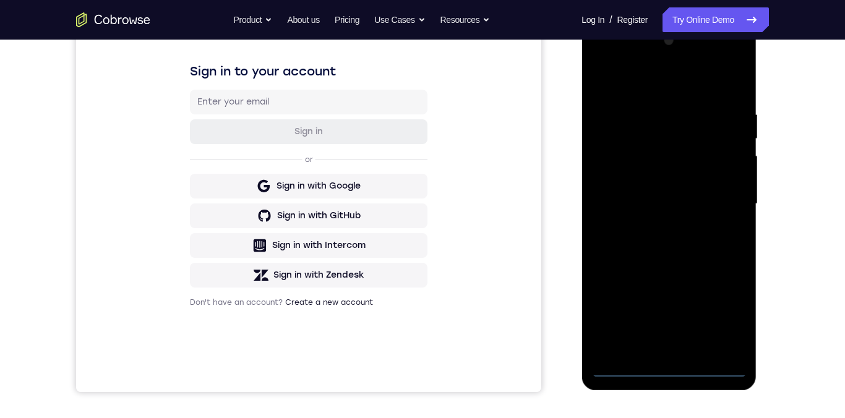
scroll to position [194, 0]
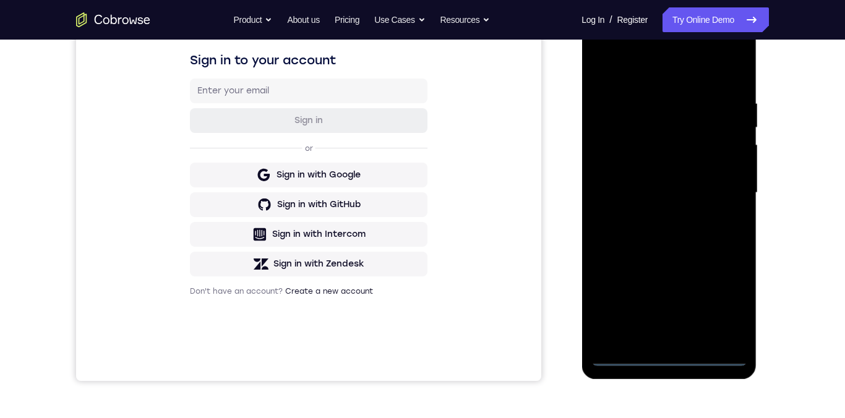
click at [666, 356] on div at bounding box center [669, 193] width 156 height 346
click at [727, 308] on div at bounding box center [669, 193] width 156 height 346
click at [643, 72] on div at bounding box center [669, 193] width 156 height 346
click at [726, 194] on div at bounding box center [669, 193] width 156 height 346
click at [658, 219] on div at bounding box center [669, 193] width 156 height 346
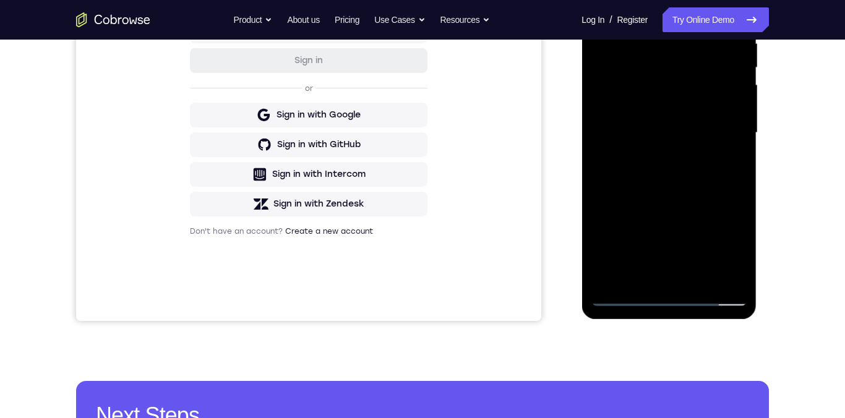
scroll to position [260, 0]
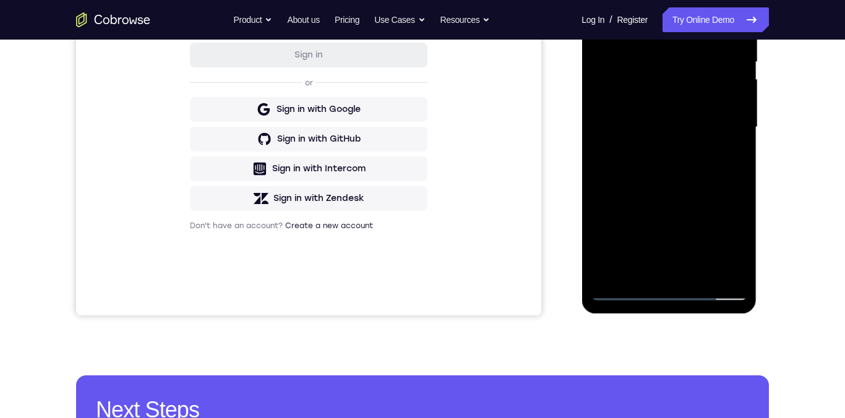
click at [669, 117] on div at bounding box center [669, 127] width 156 height 346
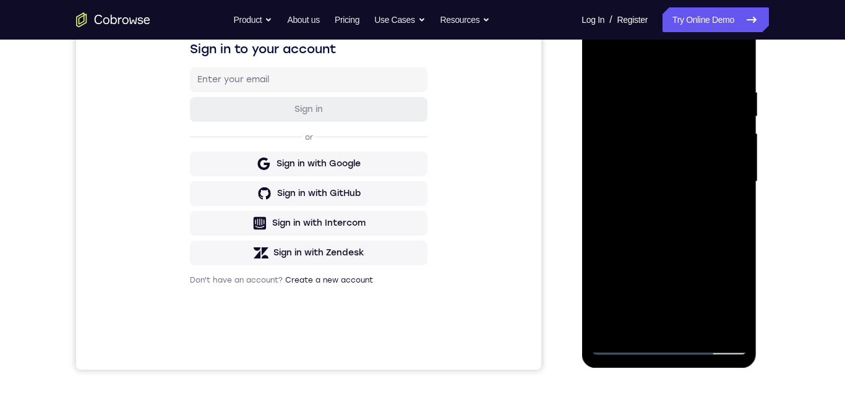
scroll to position [205, 0]
click at [635, 160] on div at bounding box center [669, 182] width 156 height 346
click at [651, 166] on div at bounding box center [669, 182] width 156 height 346
click at [630, 157] on div at bounding box center [669, 182] width 156 height 346
click at [622, 155] on div at bounding box center [669, 182] width 156 height 346
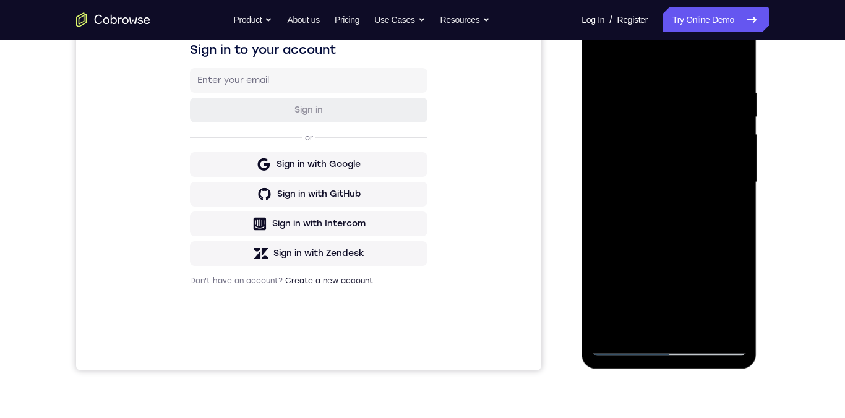
click at [694, 187] on div at bounding box center [669, 182] width 156 height 346
click at [667, 184] on div at bounding box center [669, 182] width 156 height 346
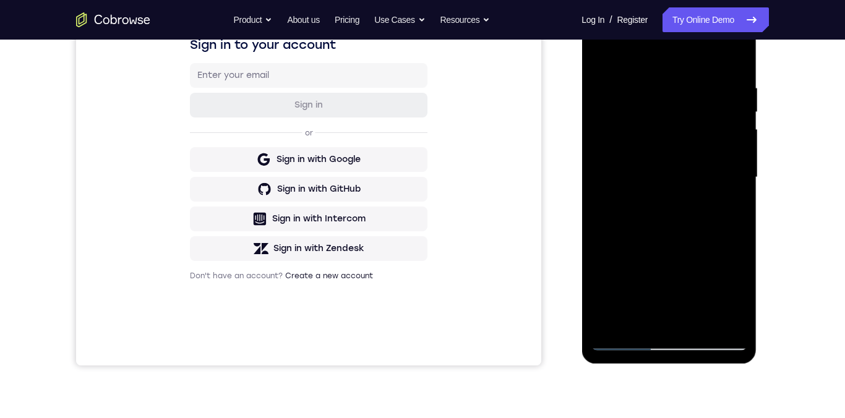
click at [713, 182] on div at bounding box center [669, 177] width 156 height 346
